Goal: Find specific page/section: Find specific page/section

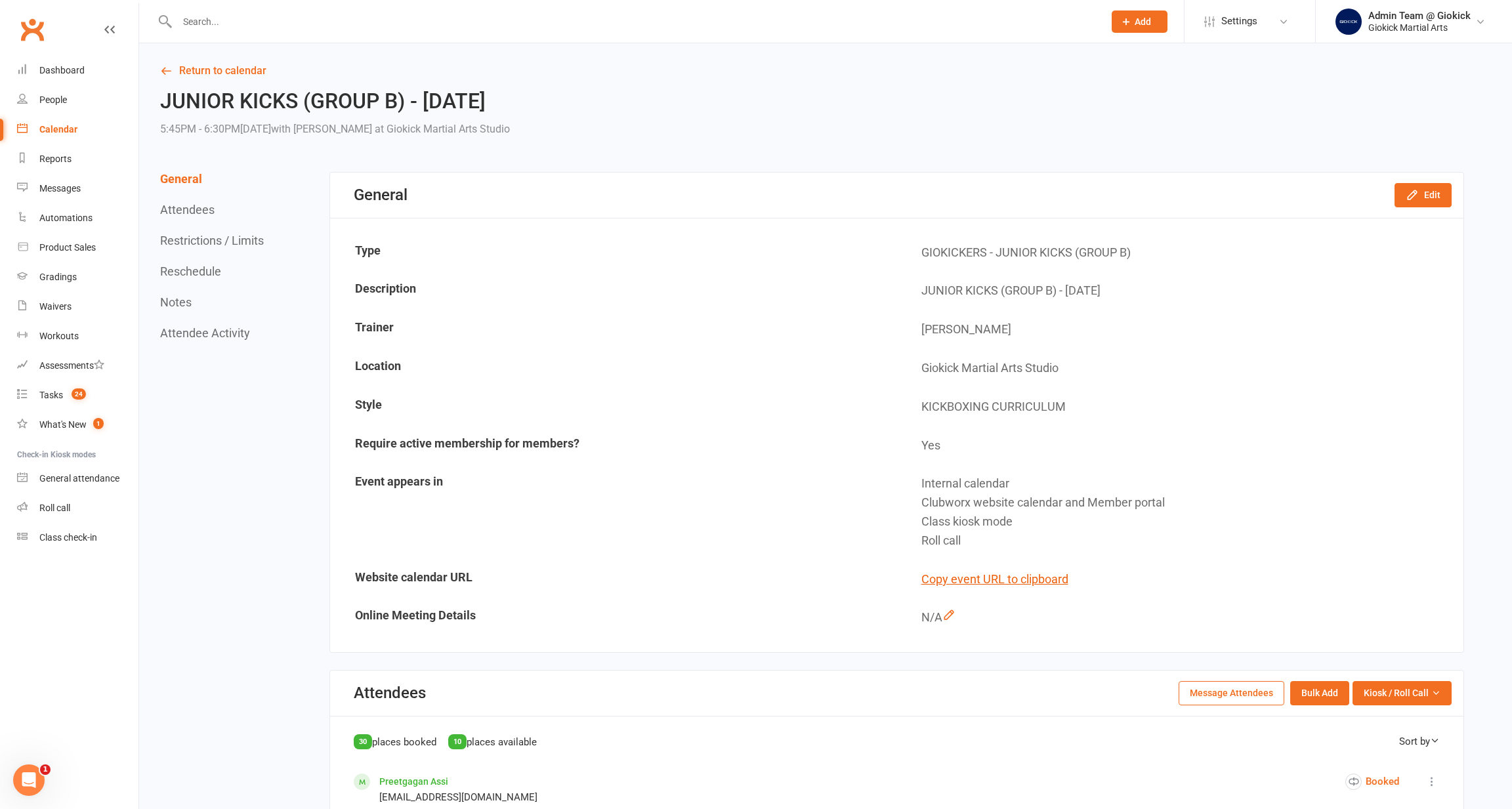
click at [403, 21] on input "text" at bounding box center [634, 22] width 921 height 18
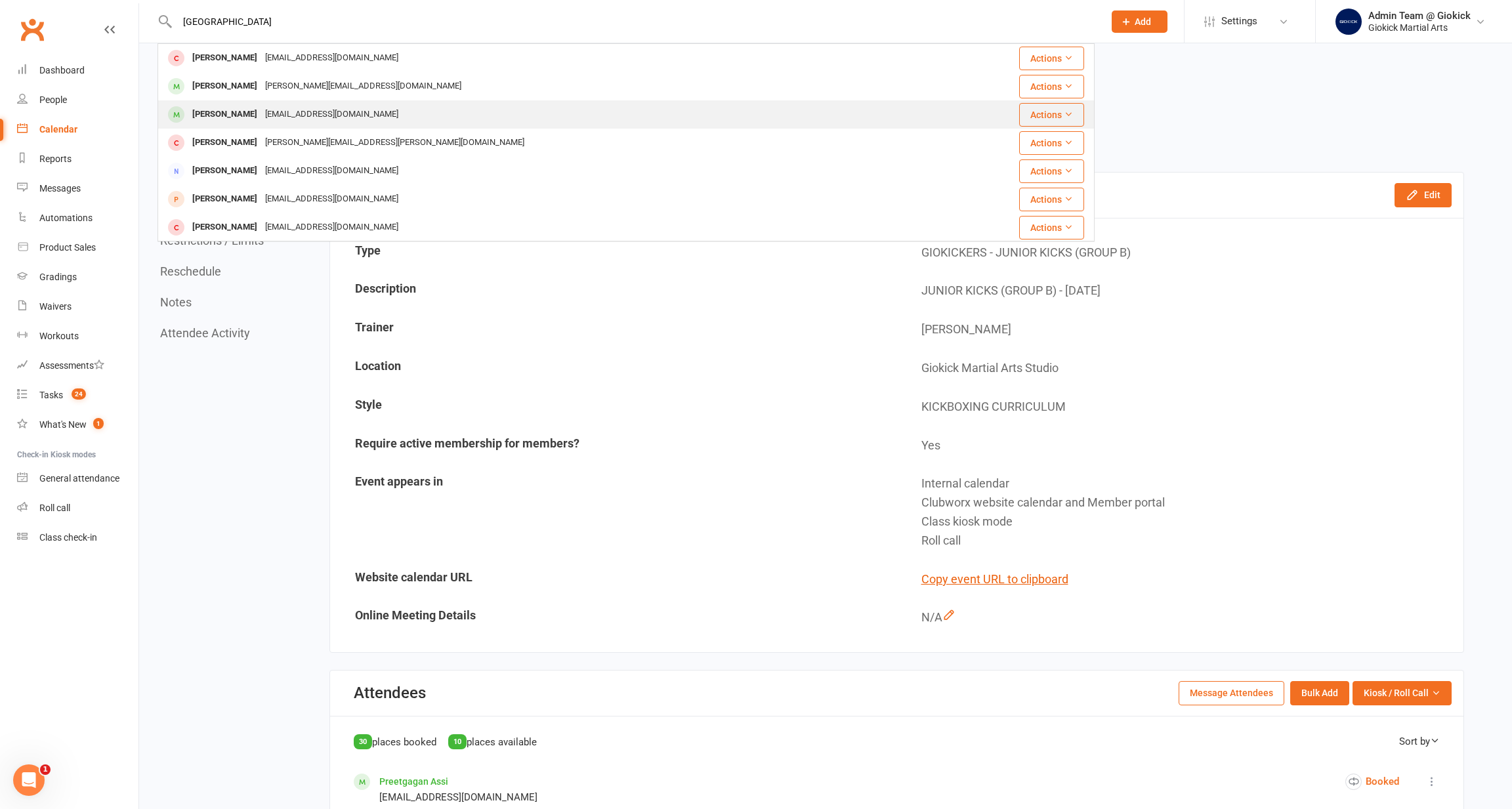
type input "Madison"
click at [218, 113] on div "Maddison Rogers" at bounding box center [224, 114] width 73 height 19
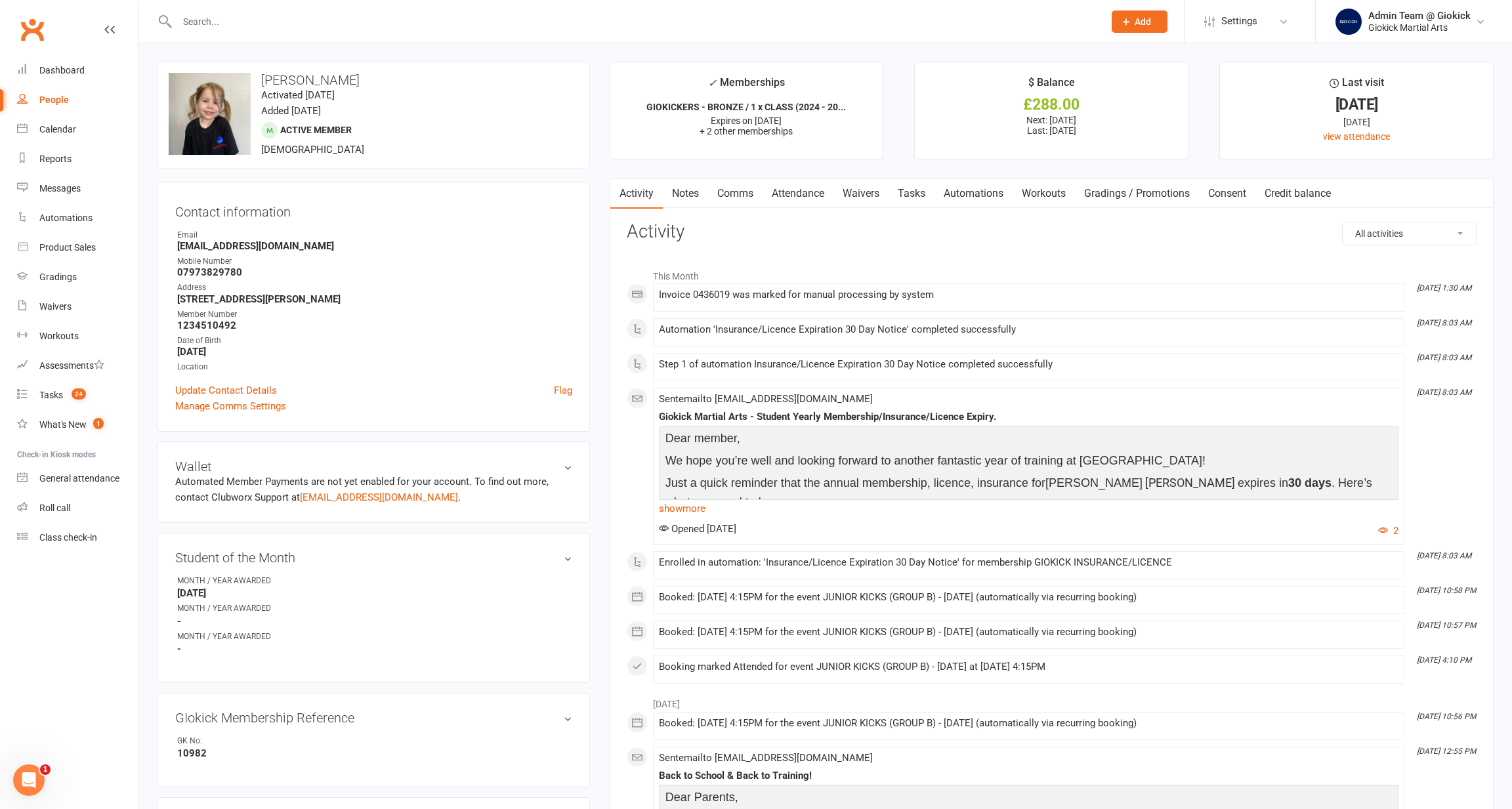
click at [347, 24] on input "text" at bounding box center [634, 22] width 921 height 18
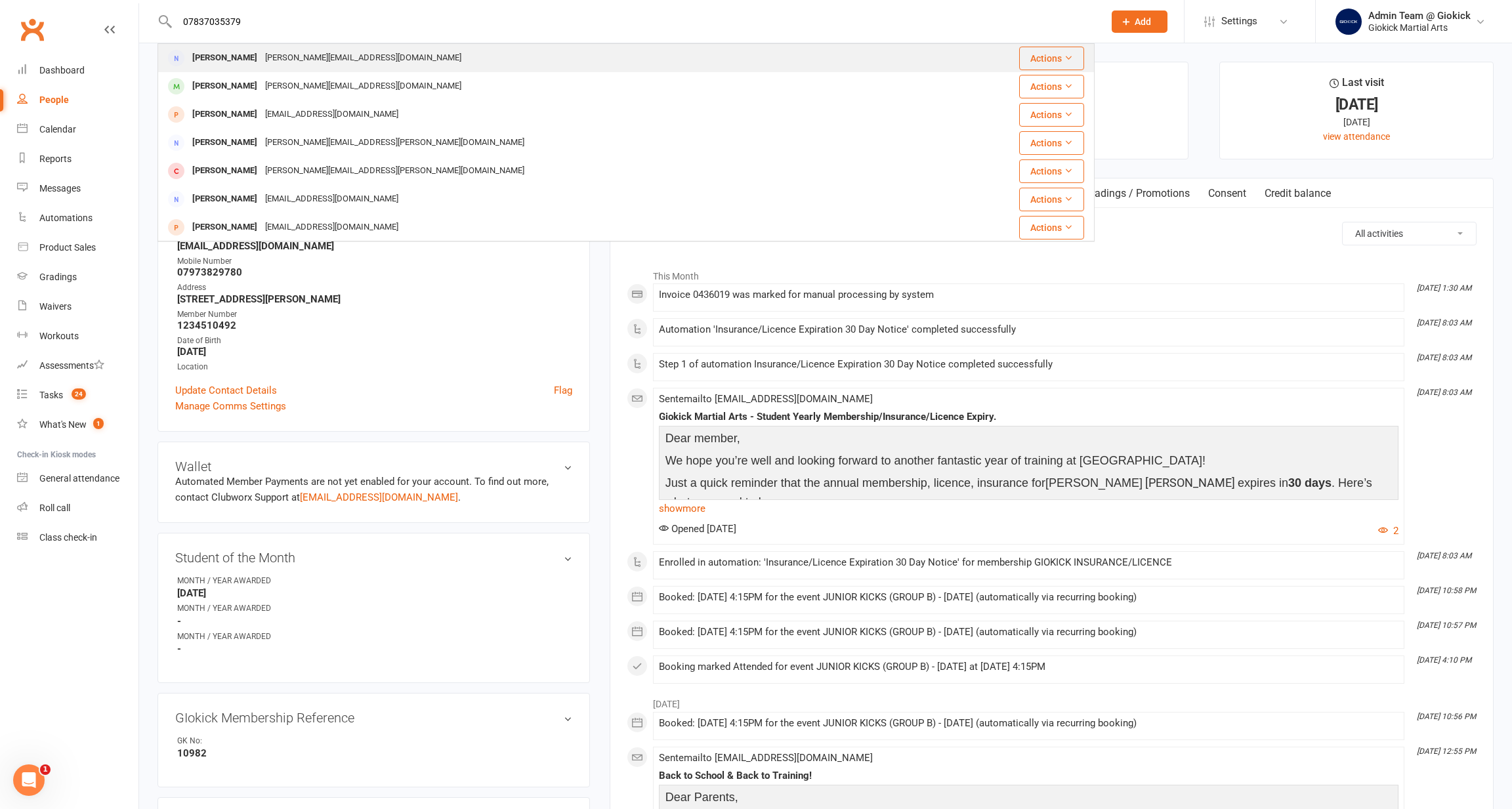
type input "07837035379"
click at [314, 60] on div "[PERSON_NAME][EMAIL_ADDRESS][DOMAIN_NAME]" at bounding box center [363, 58] width 204 height 19
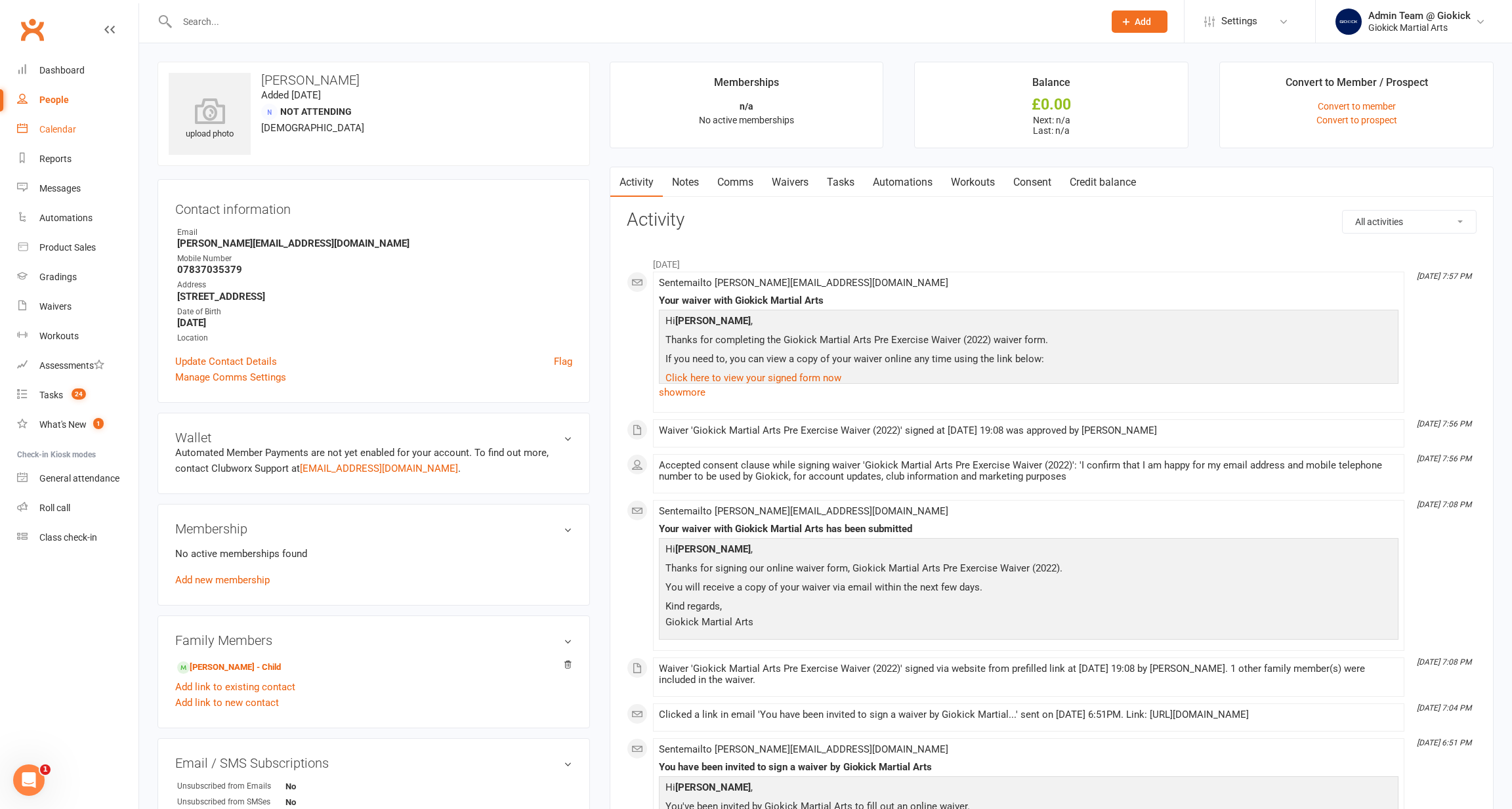
click at [38, 121] on link "Calendar" at bounding box center [77, 129] width 121 height 30
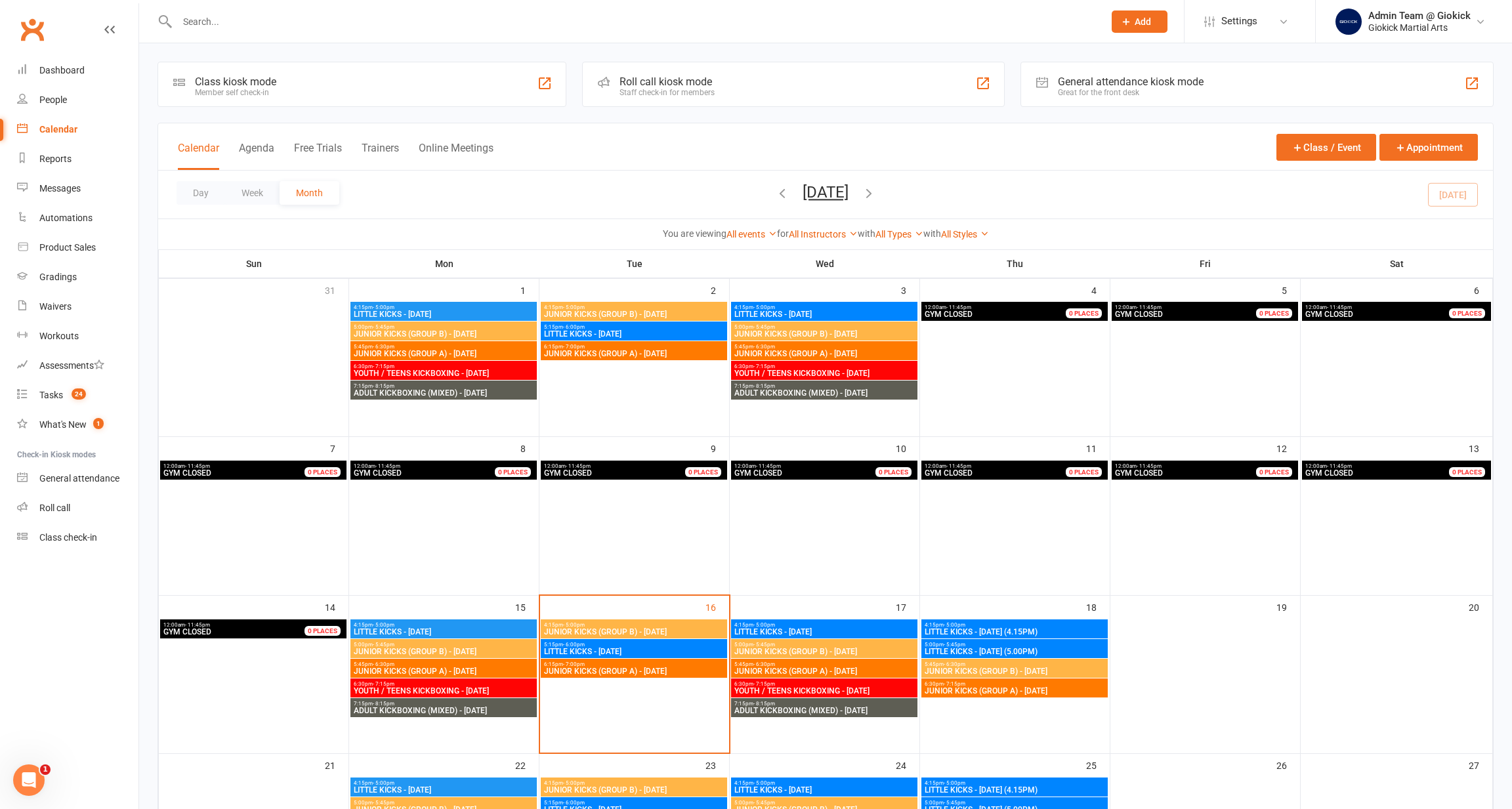
click at [682, 82] on div "Roll call kiosk mode" at bounding box center [667, 81] width 95 height 12
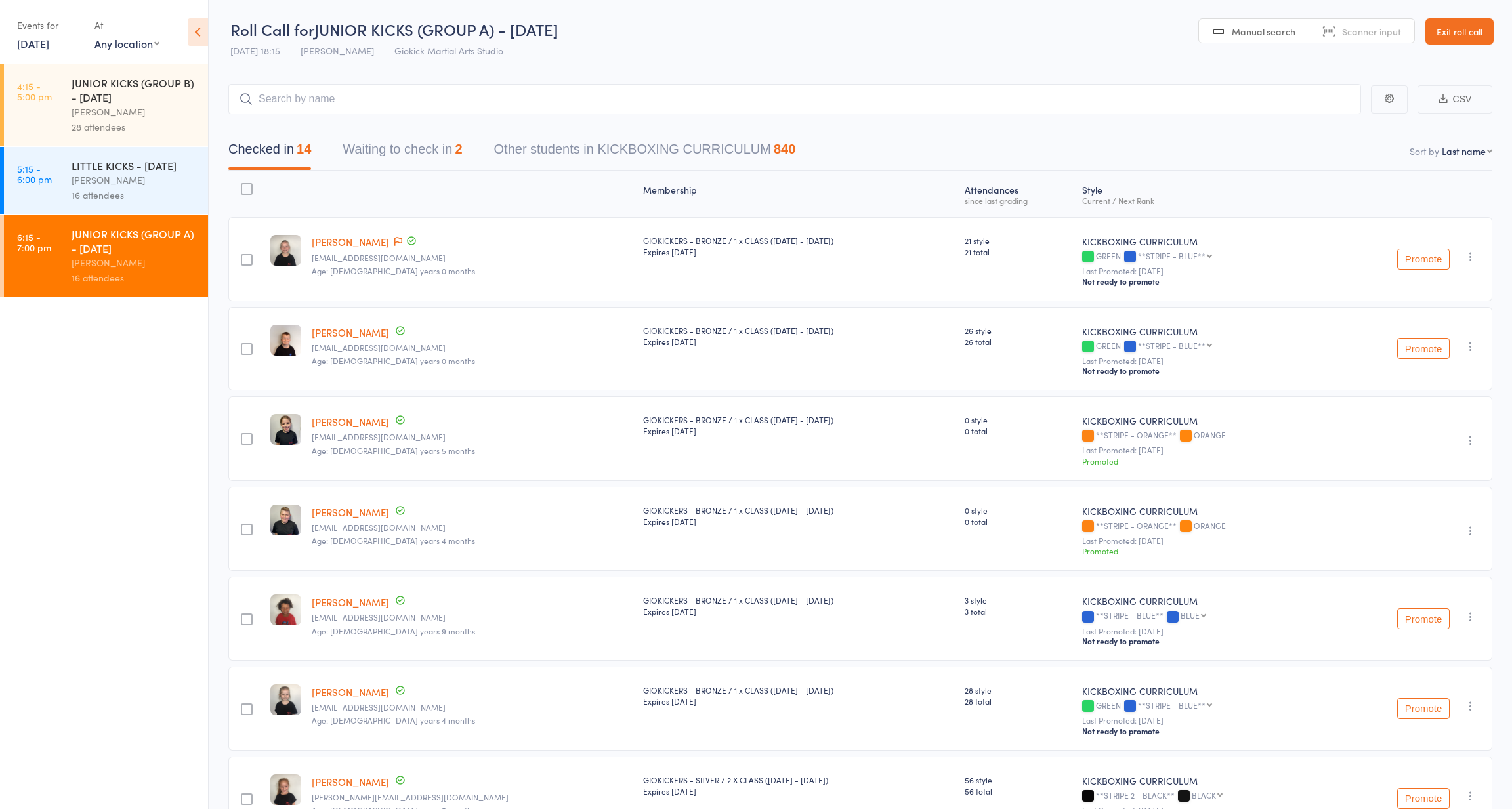
click at [377, 148] on button "Waiting to check in 2" at bounding box center [402, 152] width 119 height 35
